Goal: Information Seeking & Learning: Check status

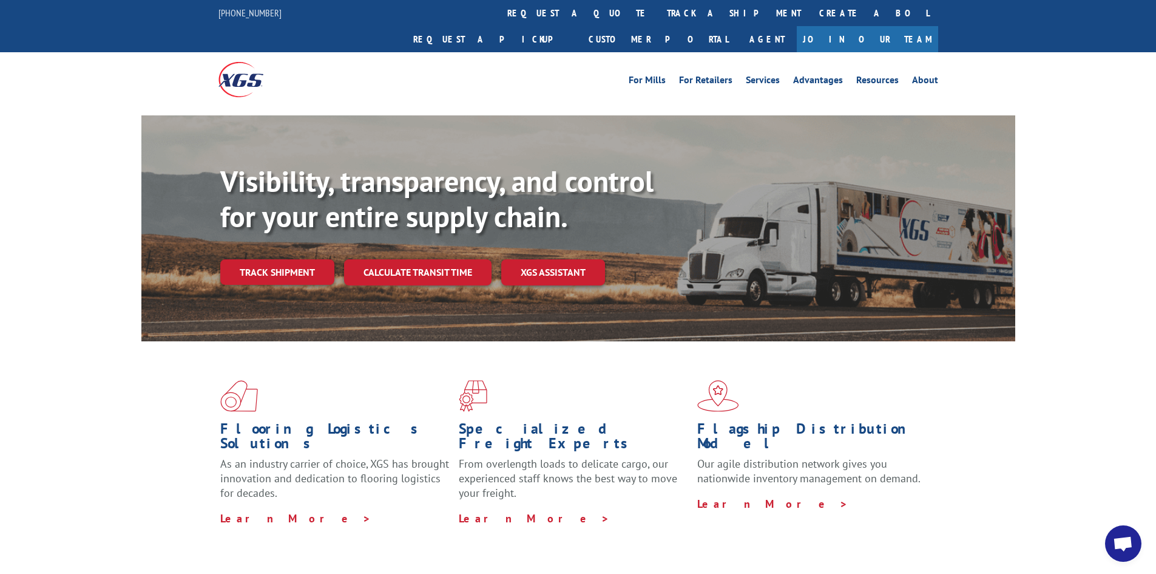
click at [259, 259] on link "Track shipment" at bounding box center [277, 271] width 114 height 25
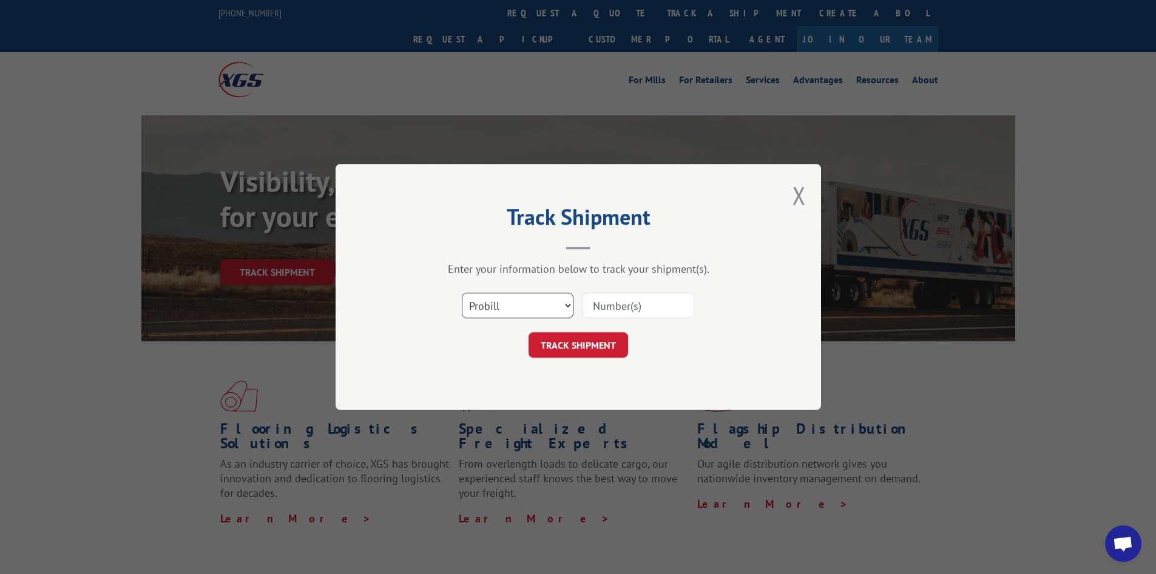
click at [555, 310] on select "Select category... Probill BOL PO" at bounding box center [518, 305] width 112 height 25
select select "bol"
click at [462, 293] on select "Select category... Probill BOL PO" at bounding box center [518, 305] width 112 height 25
click at [617, 308] on input at bounding box center [639, 305] width 112 height 25
paste input "7090857"
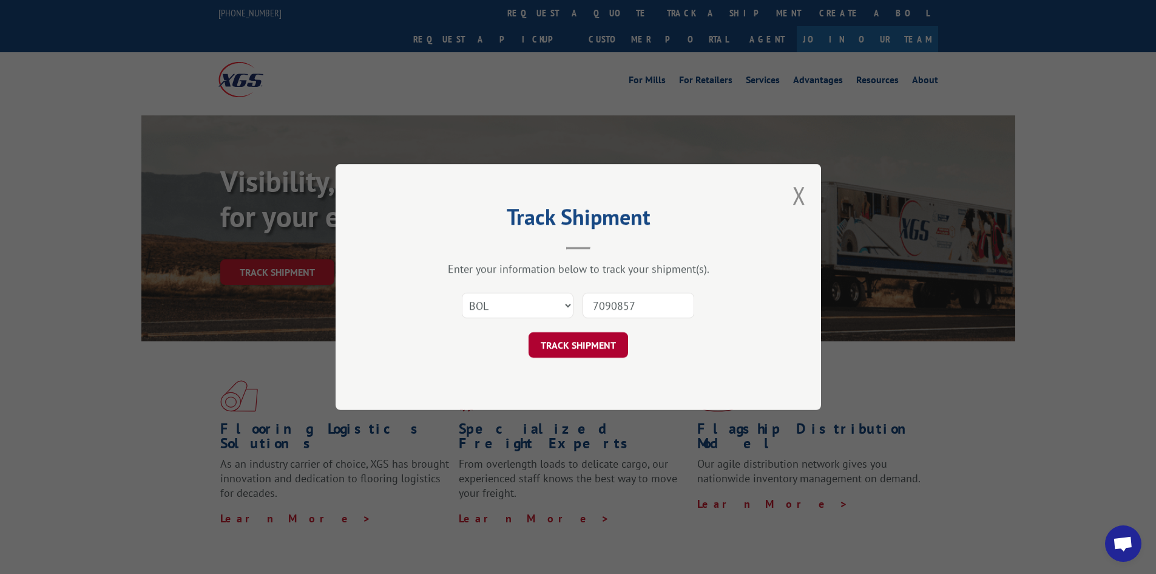
type input "7090857"
click at [591, 342] on button "TRACK SHIPMENT" at bounding box center [579, 344] width 100 height 25
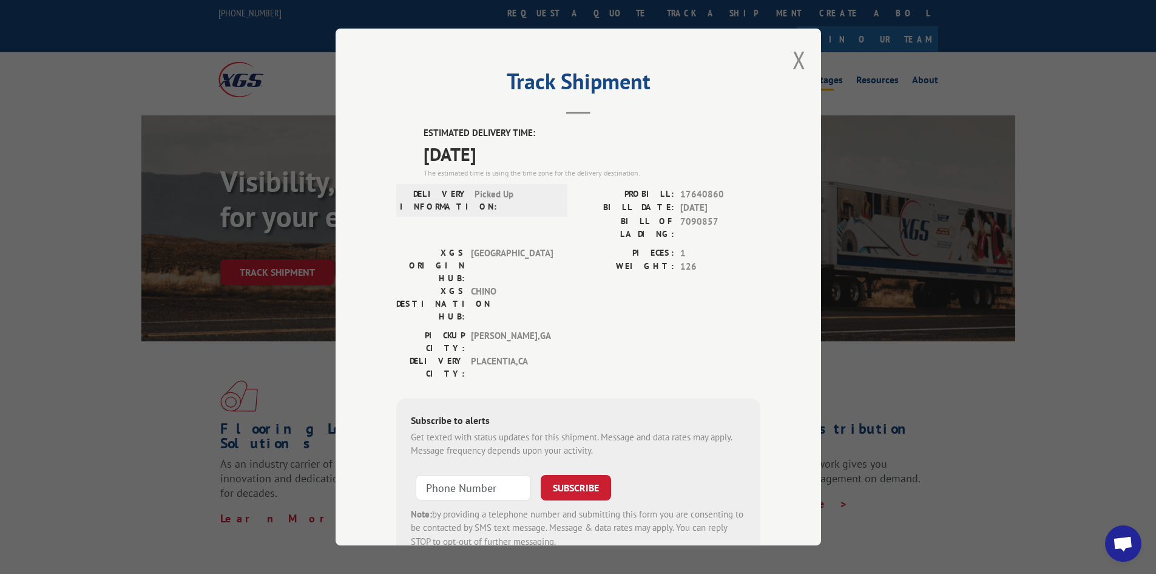
click at [798, 59] on button "Close modal" at bounding box center [799, 60] width 13 height 32
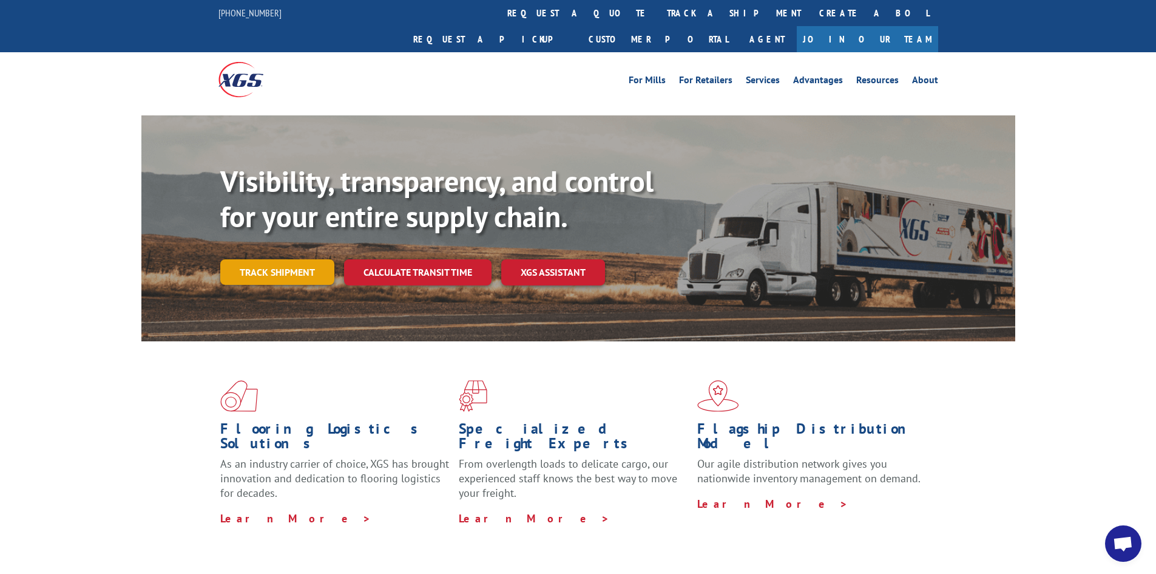
click at [302, 259] on link "Track shipment" at bounding box center [277, 271] width 114 height 25
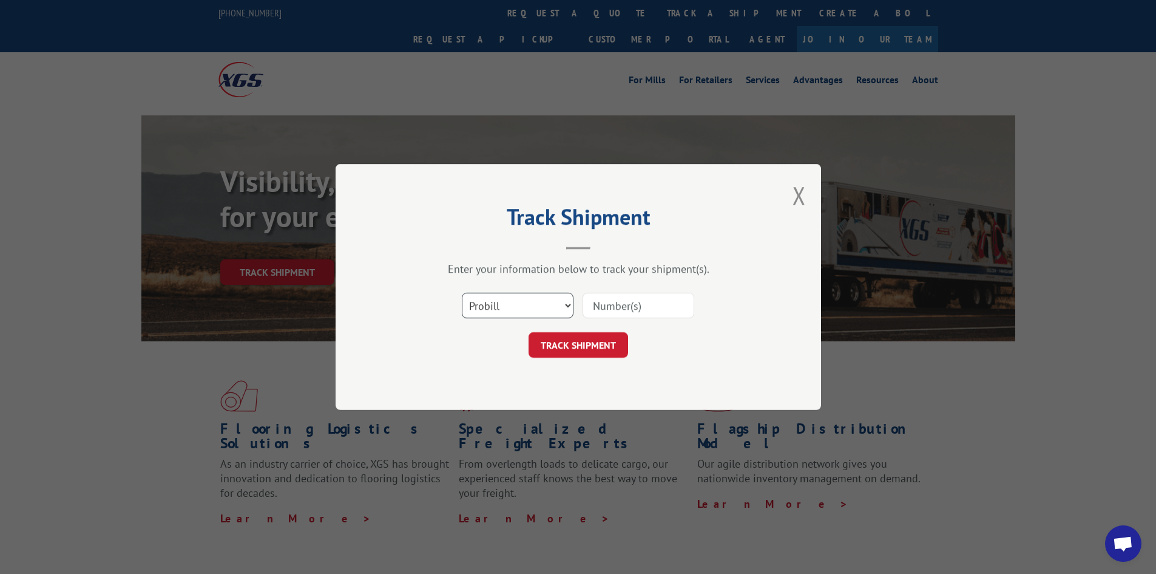
click at [541, 300] on select "Select category... Probill BOL PO" at bounding box center [518, 305] width 112 height 25
select select "bol"
click at [462, 293] on select "Select category... Probill BOL PO" at bounding box center [518, 305] width 112 height 25
paste input "7090857"
type input "7090857"
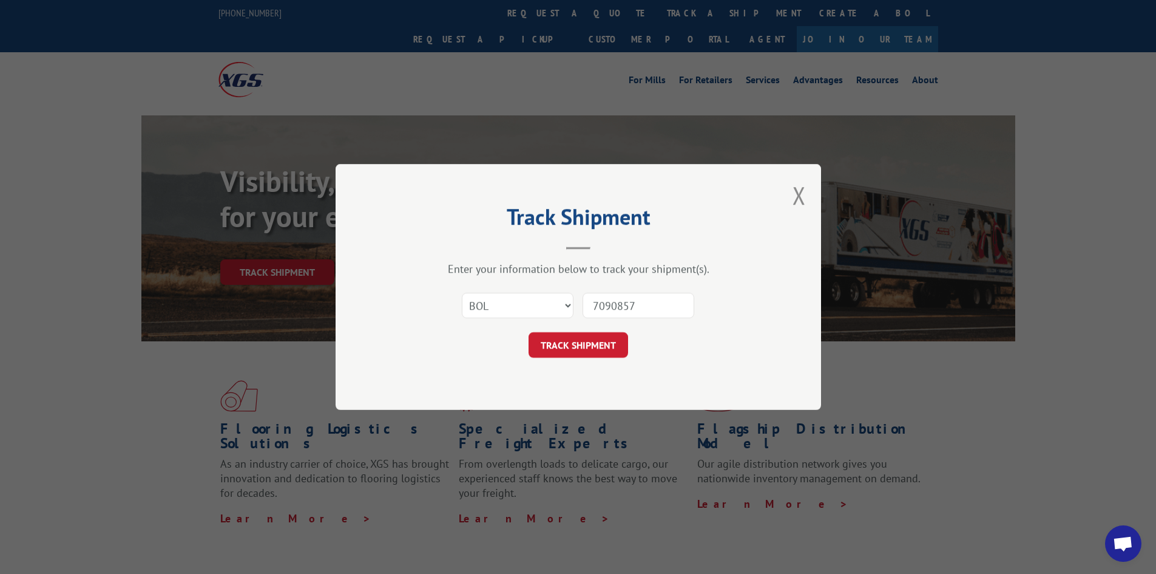
drag, startPoint x: 580, startPoint y: 355, endPoint x: 583, endPoint y: 349, distance: 6.8
click at [580, 354] on button "TRACK SHIPMENT" at bounding box center [579, 344] width 100 height 25
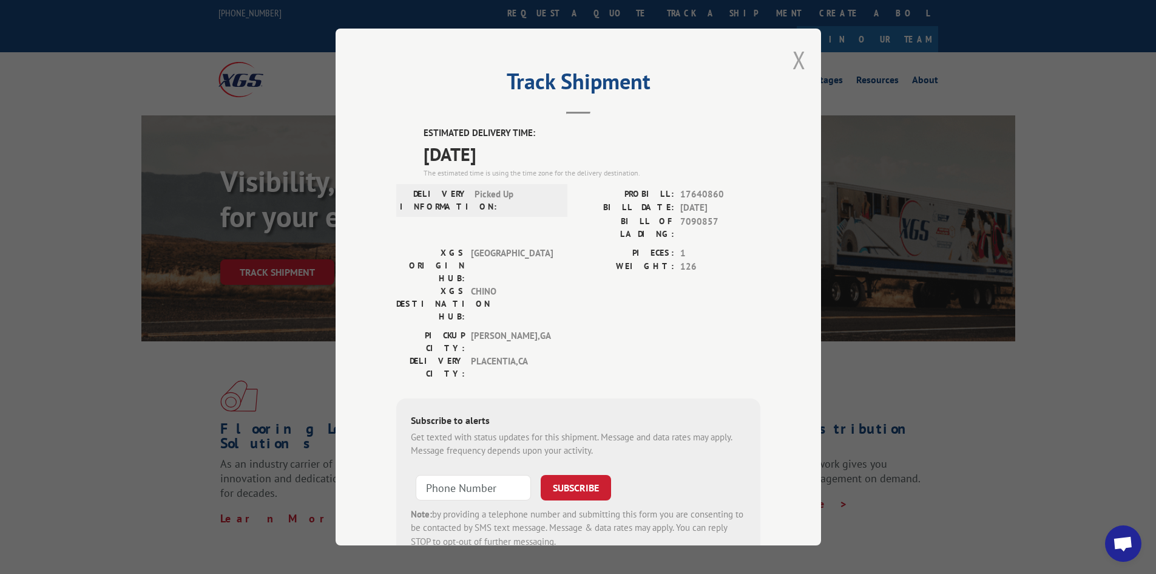
click at [793, 66] on button "Close modal" at bounding box center [799, 60] width 13 height 32
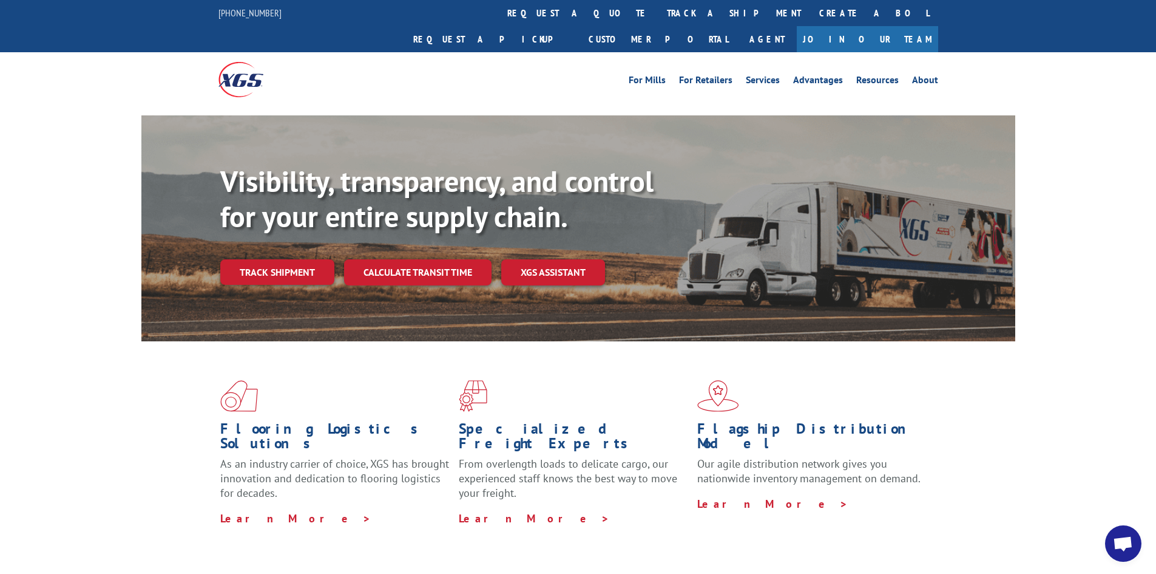
click at [270, 230] on div "Visibility, transparency, and control for your entire supply chain. Track shipm…" at bounding box center [617, 248] width 795 height 169
click at [280, 259] on link "Track shipment" at bounding box center [277, 271] width 114 height 25
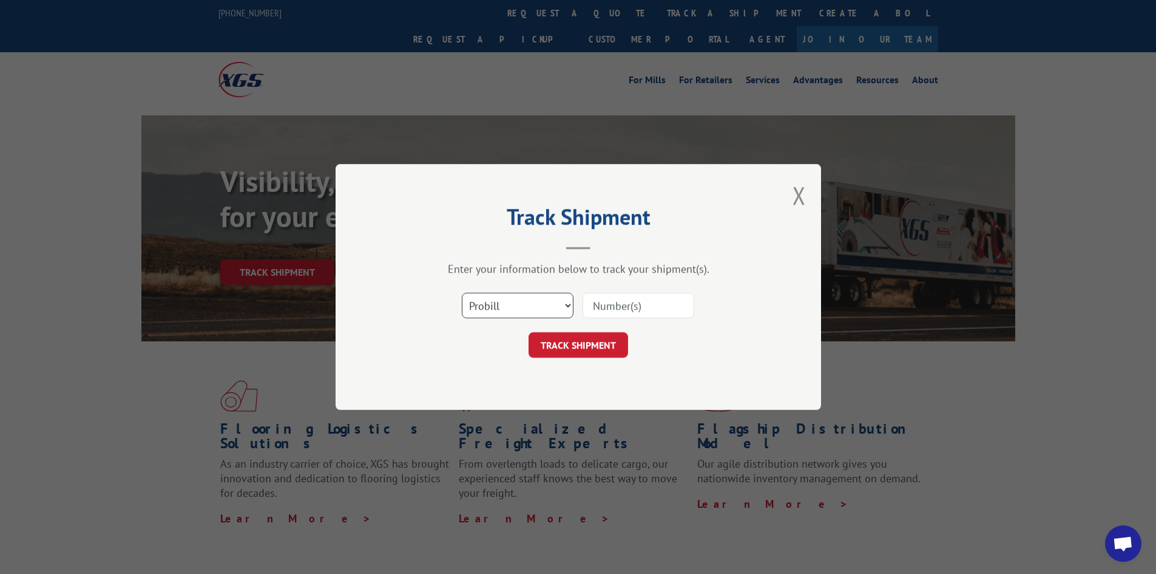
click at [558, 295] on select "Select category... Probill BOL PO" at bounding box center [518, 305] width 112 height 25
select select "bol"
click at [462, 293] on select "Select category... Probill BOL PO" at bounding box center [518, 305] width 112 height 25
click at [603, 306] on input at bounding box center [639, 305] width 112 height 25
paste input "7090857"
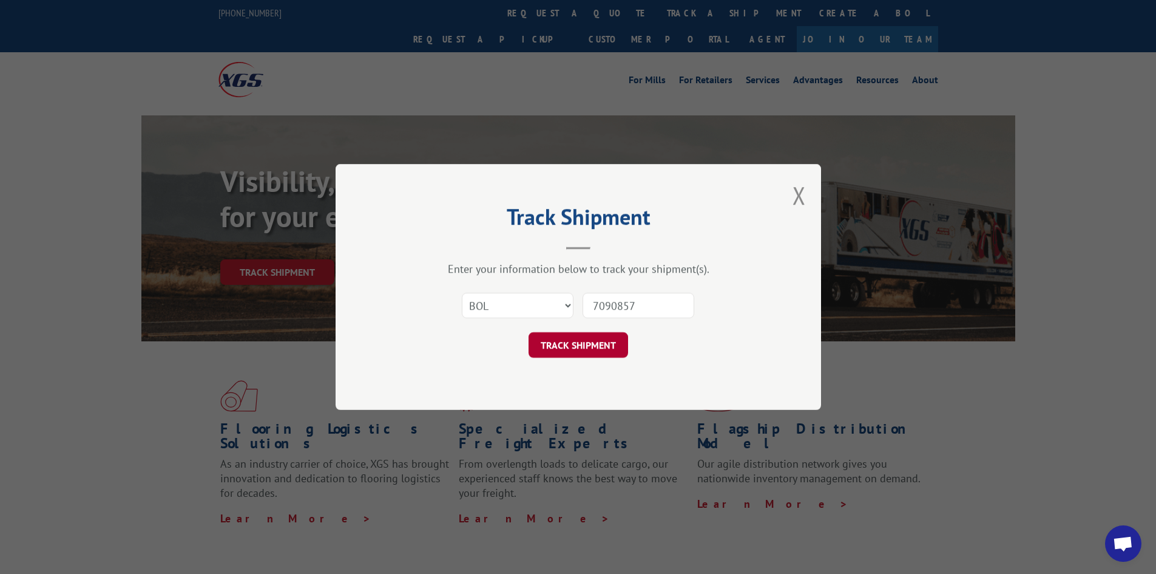
type input "7090857"
click at [595, 337] on button "TRACK SHIPMENT" at bounding box center [579, 344] width 100 height 25
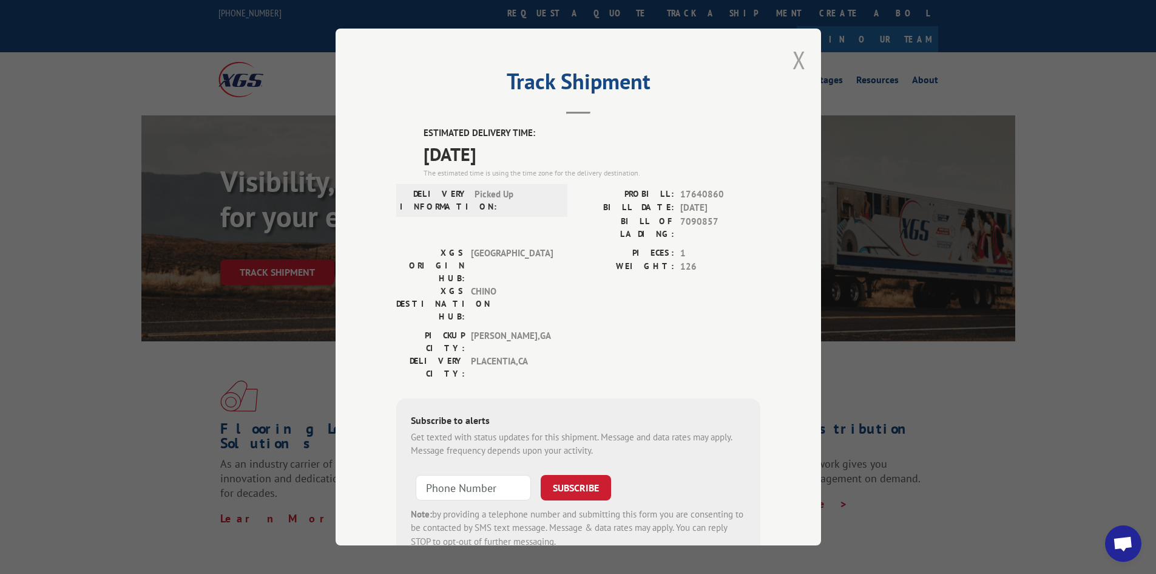
click at [793, 59] on button "Close modal" at bounding box center [799, 60] width 13 height 32
